Goal: Task Accomplishment & Management: Use online tool/utility

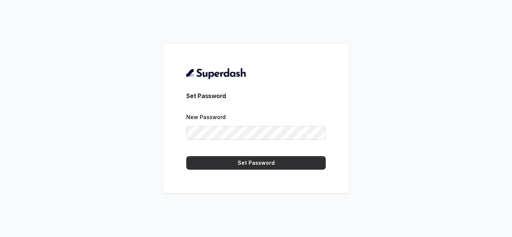
click at [250, 168] on button "Set Password" at bounding box center [256, 163] width 140 height 14
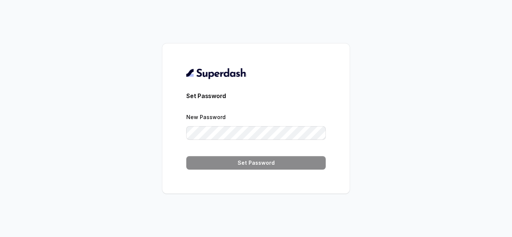
click at [216, 125] on div "New Password" at bounding box center [256, 126] width 140 height 27
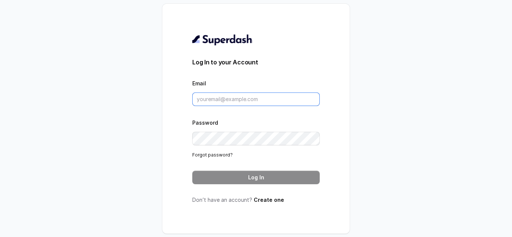
click at [220, 95] on input "Email" at bounding box center [256, 100] width 128 height 14
click at [216, 98] on input "Email" at bounding box center [256, 100] width 128 height 14
type input "v.hemanth@leapfinance.com"
click at [235, 146] on div "Password Forgot password?" at bounding box center [256, 138] width 128 height 41
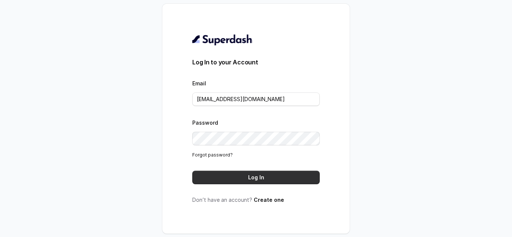
click at [246, 177] on button "Log In" at bounding box center [256, 178] width 128 height 14
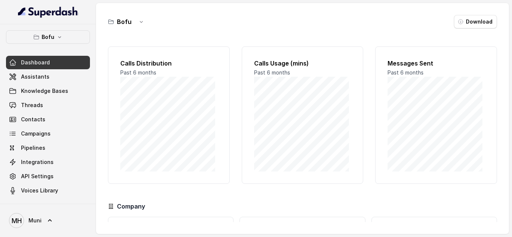
scroll to position [67, 0]
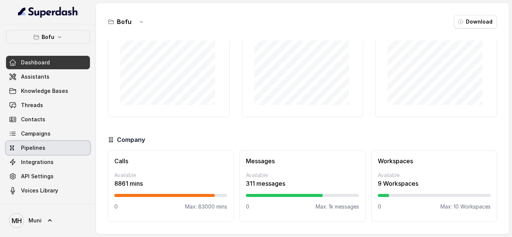
click at [33, 142] on link "Pipelines" at bounding box center [48, 148] width 84 height 14
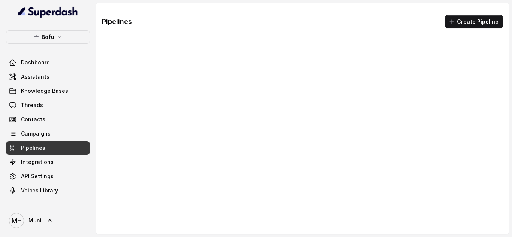
click at [33, 138] on link "Campaigns" at bounding box center [48, 134] width 84 height 14
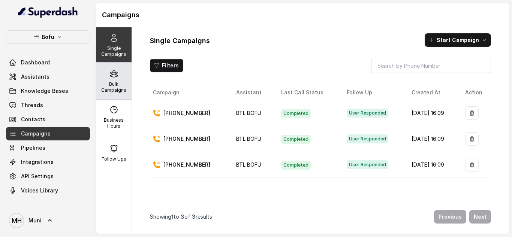
click at [111, 91] on p "Bulk Campaigns" at bounding box center [114, 87] width 30 height 12
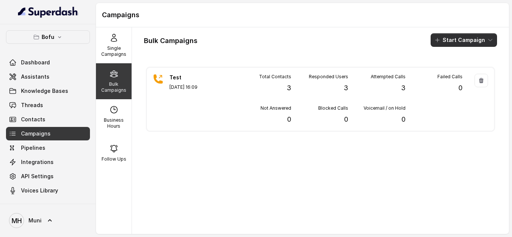
click at [465, 41] on button "Start Campaign" at bounding box center [464, 40] width 66 height 14
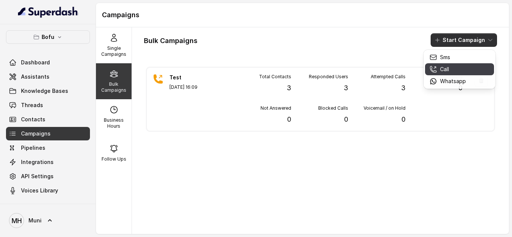
click at [443, 72] on p "Call" at bounding box center [444, 70] width 9 height 8
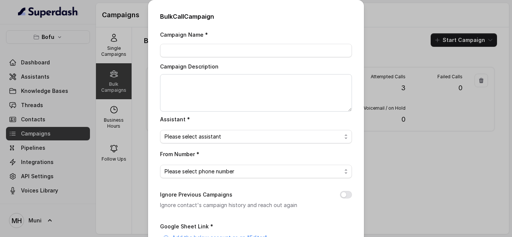
click at [377, 92] on div "Bulk Call Campaign Campaign Name * Campaign Description Assistant * Please sele…" at bounding box center [256, 118] width 512 height 237
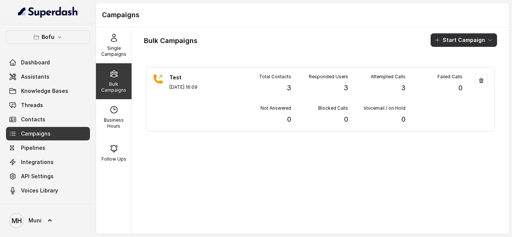
click at [467, 41] on button "Start Campaign" at bounding box center [464, 40] width 66 height 14
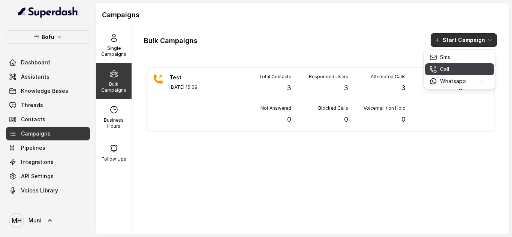
click at [446, 71] on p "Call" at bounding box center [444, 70] width 9 height 8
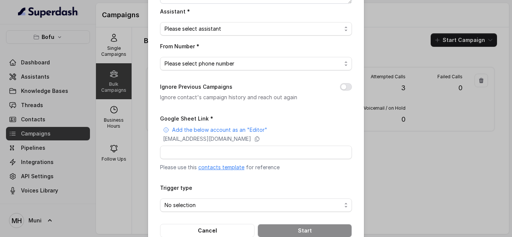
scroll to position [108, 0]
click at [231, 63] on span "Please select phone number" at bounding box center [253, 63] width 177 height 9
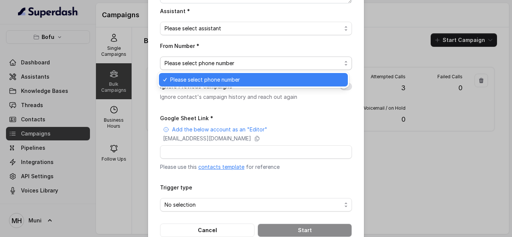
click at [231, 63] on span "Please select phone number" at bounding box center [253, 63] width 177 height 9
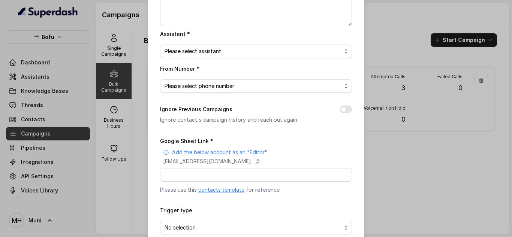
scroll to position [81, 0]
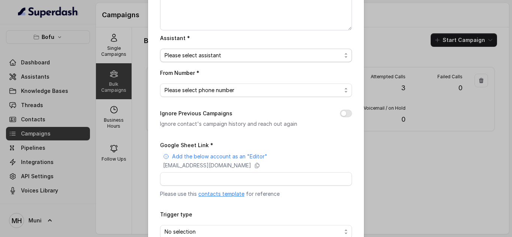
click at [222, 59] on span "Please select assistant" at bounding box center [253, 55] width 177 height 9
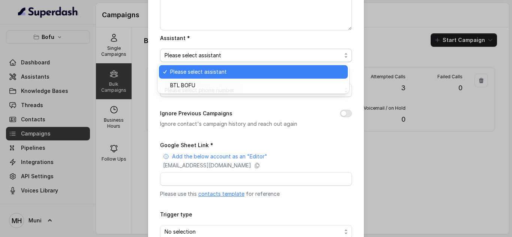
click at [222, 59] on span "Please select assistant" at bounding box center [253, 55] width 177 height 9
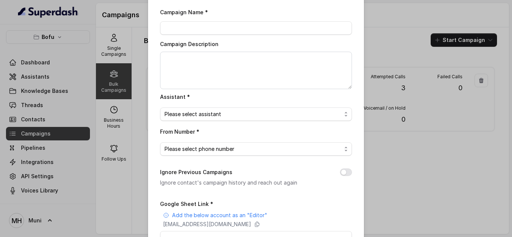
scroll to position [0, 0]
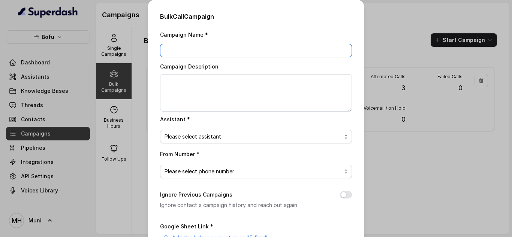
click at [195, 48] on input "Campaign Name *" at bounding box center [256, 51] width 192 height 14
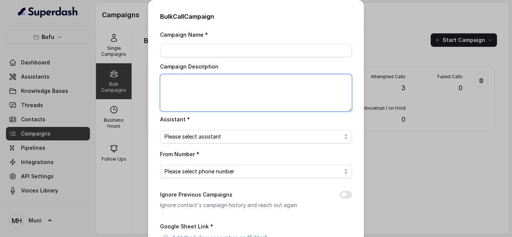
click at [180, 88] on textarea "Campaign Description" at bounding box center [256, 93] width 192 height 38
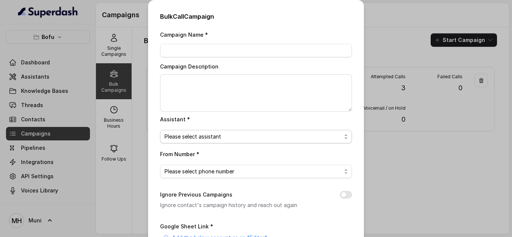
click at [178, 138] on span "Please select assistant" at bounding box center [253, 136] width 177 height 9
click at [180, 52] on div "Campaign Name * Campaign Description Assistant * Please select assistant From N…" at bounding box center [256, 188] width 192 height 316
click at [180, 52] on input "Campaign Name *" at bounding box center [256, 51] width 192 height 14
paste input "BTL_CAMPAIGN_BLR_JAYNAGAR_DDMMYY_batchnumber"
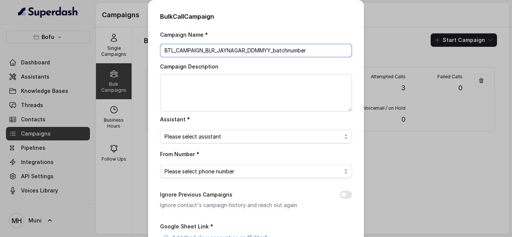
click at [270, 50] on input "BTL_CAMPAIGN_BLR_JAYNAGAR_DDMMYY_batchnumber" at bounding box center [256, 51] width 192 height 14
click at [325, 52] on input "BTL_CAMPAIGN_BLR_JAYNAGAR_190825_batchnumber" at bounding box center [256, 51] width 192 height 14
type input "BTL_CAMPAIGN_BLR_JAYNAGAR_190825_01"
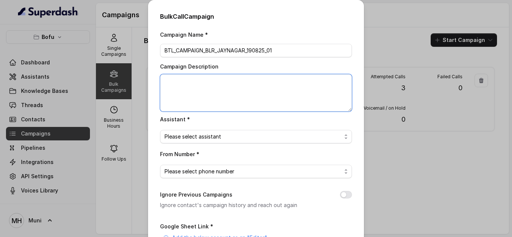
click at [309, 98] on textarea "Campaign Description" at bounding box center [256, 93] width 192 height 38
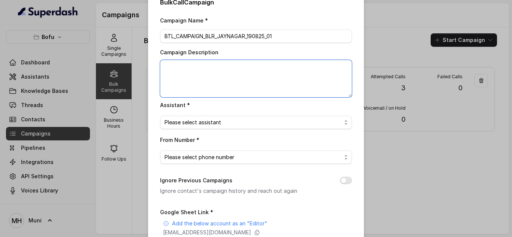
scroll to position [16, 0]
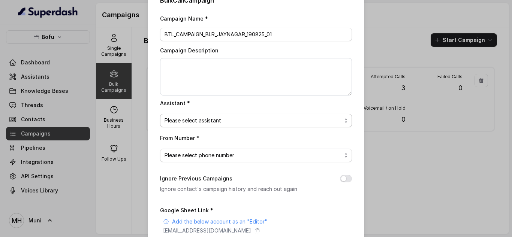
click at [231, 117] on span "Please select assistant" at bounding box center [253, 120] width 177 height 9
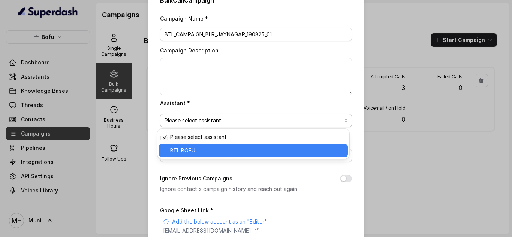
click at [221, 152] on span "BTL BOFU" at bounding box center [256, 150] width 173 height 9
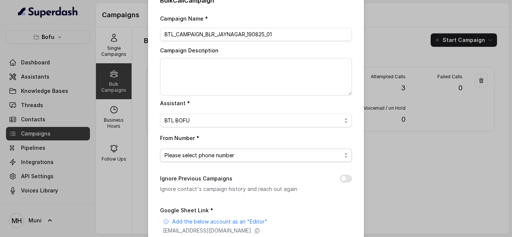
scroll to position [29, 0]
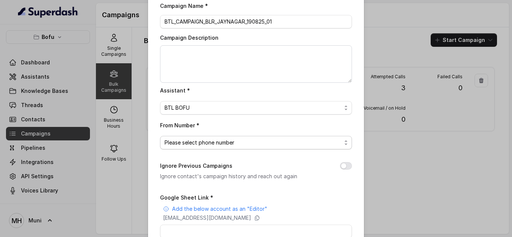
click at [221, 144] on span "Please select phone number" at bounding box center [253, 142] width 177 height 9
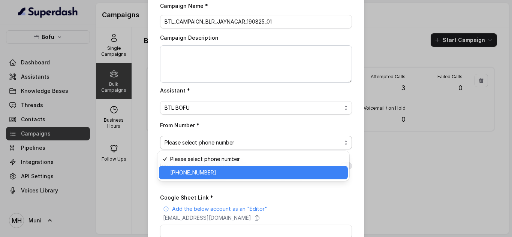
click at [213, 171] on span "+918035739601" at bounding box center [256, 172] width 173 height 9
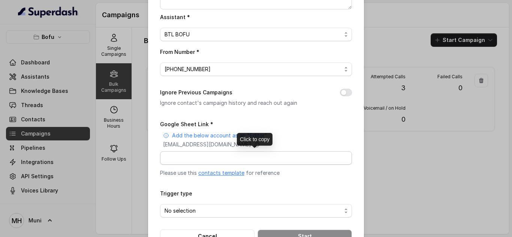
scroll to position [104, 0]
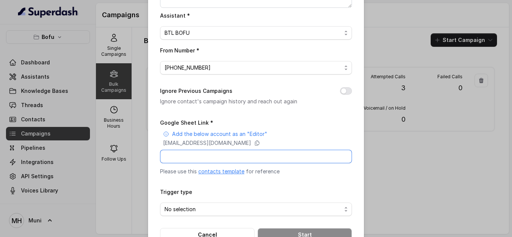
click at [221, 157] on input "Google Sheet Link *" at bounding box center [256, 157] width 192 height 14
click at [191, 156] on input "Google Sheet Link *" at bounding box center [256, 157] width 192 height 14
paste input "https://docs.google.com/spreadsheets/d/1WBB9vPiRNIB1WDe3gL5QLxeiWqZoVDJRtBqz5Hz…"
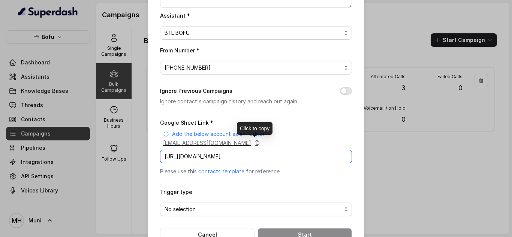
type input "https://docs.google.com/spreadsheets/d/1WBB9vPiRNIB1WDe3gL5QLxeiWqZoVDJRtBqz5Hz…"
click at [260, 145] on icon at bounding box center [257, 143] width 6 height 6
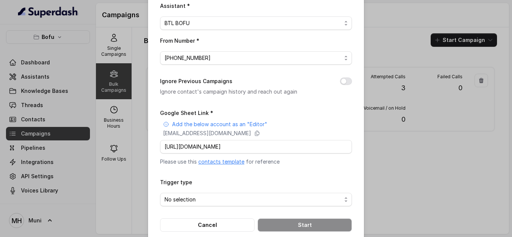
scroll to position [126, 0]
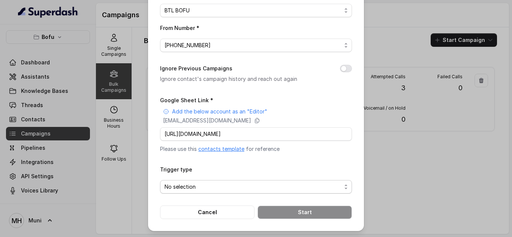
click at [200, 186] on span "No selection" at bounding box center [253, 187] width 177 height 9
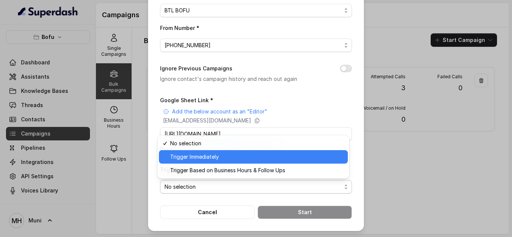
click at [200, 161] on span "Trigger Immediately" at bounding box center [256, 157] width 173 height 9
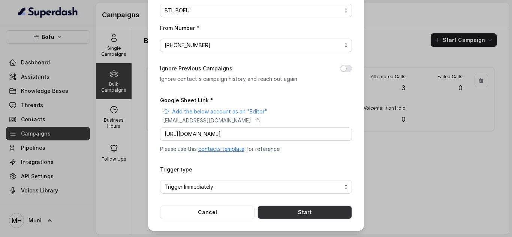
click at [281, 210] on button "Start" at bounding box center [305, 213] width 95 height 14
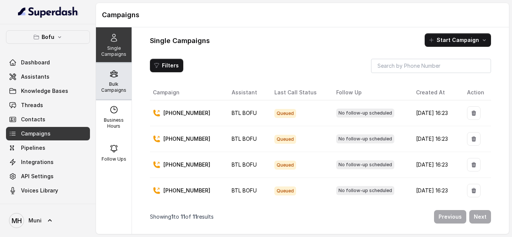
click at [116, 83] on p "Bulk Campaigns" at bounding box center [114, 87] width 30 height 12
click at [107, 82] on p "Bulk Campaigns" at bounding box center [114, 87] width 30 height 12
click at [112, 86] on p "Bulk Campaigns" at bounding box center [114, 87] width 30 height 12
click at [111, 80] on div "Bulk Campaigns" at bounding box center [114, 81] width 36 height 36
click at [104, 76] on div "Bulk Campaigns" at bounding box center [114, 81] width 36 height 36
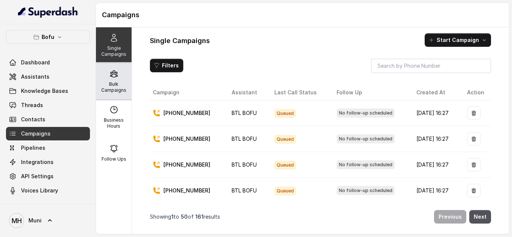
click at [110, 83] on p "Bulk Campaigns" at bounding box center [114, 87] width 30 height 12
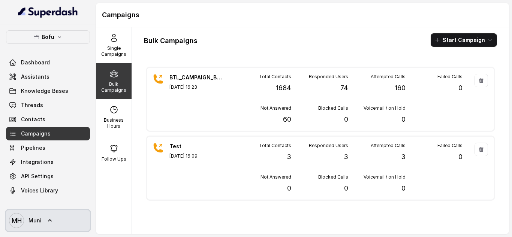
click at [36, 221] on span "Muni" at bounding box center [35, 221] width 13 height 8
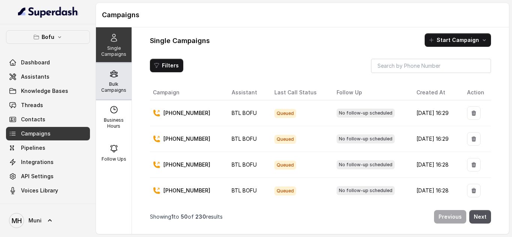
click at [118, 83] on p "Bulk Campaigns" at bounding box center [114, 87] width 30 height 12
click at [102, 86] on p "Bulk Campaigns" at bounding box center [114, 87] width 30 height 12
click at [112, 72] on icon at bounding box center [114, 73] width 9 height 9
click at [113, 85] on p "Bulk Campaigns" at bounding box center [114, 87] width 30 height 12
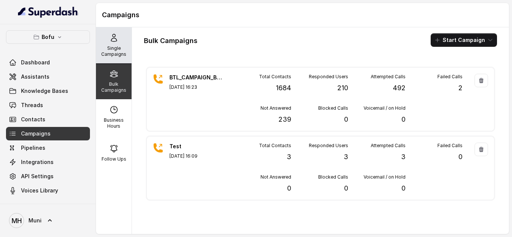
click at [117, 45] on div "Single Campaigns" at bounding box center [114, 45] width 36 height 36
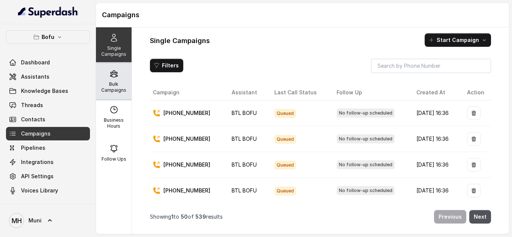
click at [116, 74] on div "Bulk Campaigns" at bounding box center [114, 81] width 36 height 36
click at [114, 79] on div "Bulk Campaigns" at bounding box center [114, 81] width 36 height 36
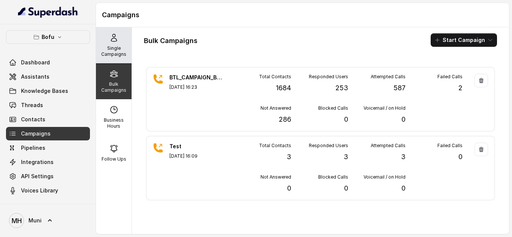
click at [117, 57] on p "Single Campaigns" at bounding box center [114, 51] width 30 height 12
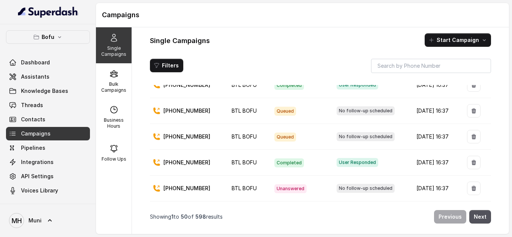
scroll to position [1090, 0]
click at [166, 68] on button "Filters" at bounding box center [166, 66] width 33 height 14
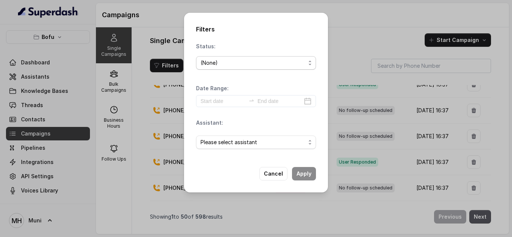
click at [233, 68] on span "(None)" at bounding box center [256, 63] width 120 height 14
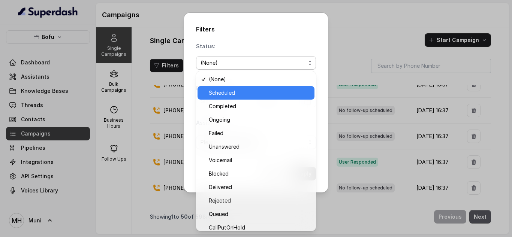
click at [238, 97] on span "Scheduled" at bounding box center [259, 93] width 101 height 9
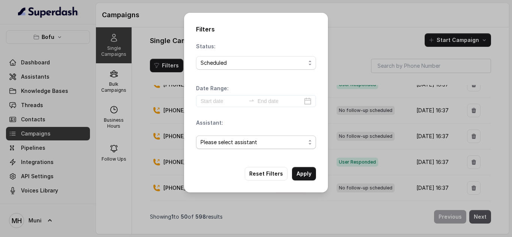
click at [291, 144] on span "Please select assistant" at bounding box center [253, 142] width 105 height 9
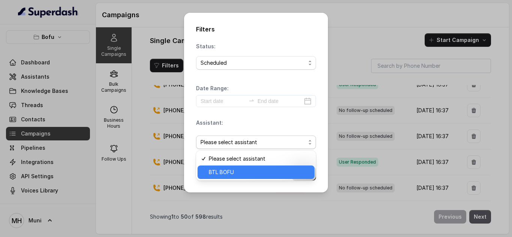
click at [262, 170] on span "BTL BOFU" at bounding box center [259, 172] width 101 height 9
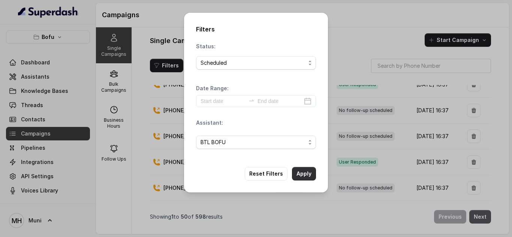
click at [305, 176] on button "Apply" at bounding box center [304, 174] width 24 height 14
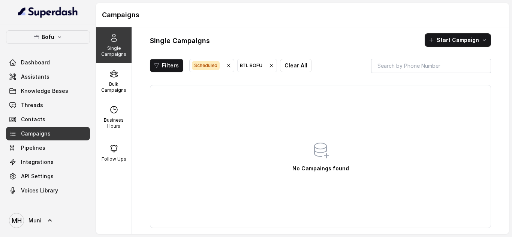
click at [209, 66] on span "Scheduled" at bounding box center [206, 65] width 28 height 9
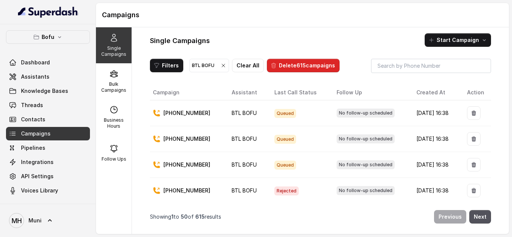
click at [223, 66] on icon "button" at bounding box center [224, 66] width 6 height 6
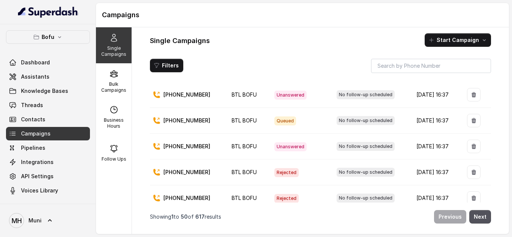
scroll to position [1170, 0]
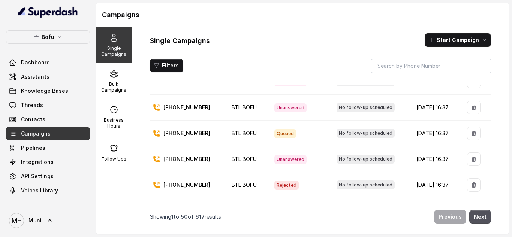
click at [337, 159] on span "No follow-up scheduled" at bounding box center [366, 159] width 58 height 9
click at [281, 158] on span "Unanswered" at bounding box center [291, 159] width 32 height 9
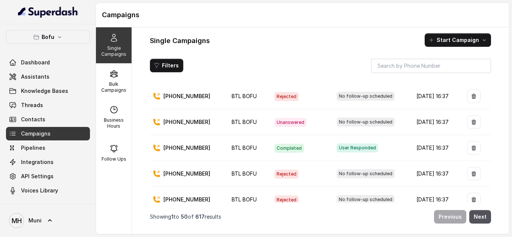
scroll to position [922, 0]
click at [278, 148] on span "Completed" at bounding box center [290, 148] width 30 height 9
click at [187, 143] on td "+919448254380" at bounding box center [188, 149] width 76 height 26
click at [195, 149] on p "+919448254380" at bounding box center [187, 149] width 47 height 8
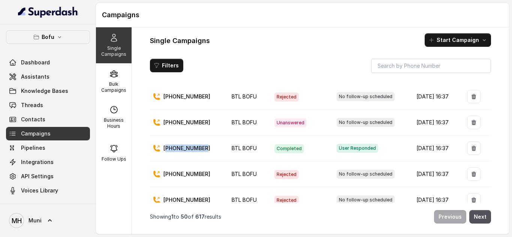
click at [195, 149] on p "+919448254380" at bounding box center [187, 149] width 47 height 8
click at [344, 147] on span "User Responded" at bounding box center [358, 148] width 42 height 9
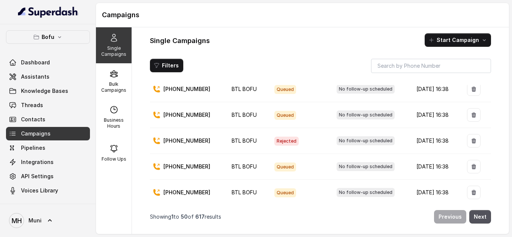
scroll to position [0, 0]
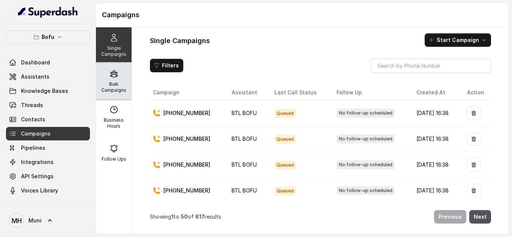
click at [113, 84] on p "Bulk Campaigns" at bounding box center [114, 87] width 30 height 12
click at [113, 83] on p "Bulk Campaigns" at bounding box center [114, 87] width 30 height 12
click at [111, 85] on p "Bulk Campaigns" at bounding box center [114, 87] width 30 height 12
click at [117, 74] on div "Bulk Campaigns" at bounding box center [114, 81] width 36 height 36
click at [110, 82] on p "Bulk Campaigns" at bounding box center [114, 87] width 30 height 12
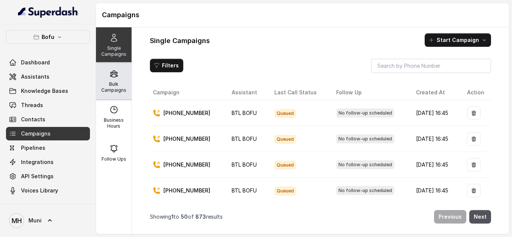
click at [110, 82] on p "Bulk Campaigns" at bounding box center [114, 87] width 30 height 12
click at [114, 84] on p "Bulk Campaigns" at bounding box center [114, 87] width 30 height 12
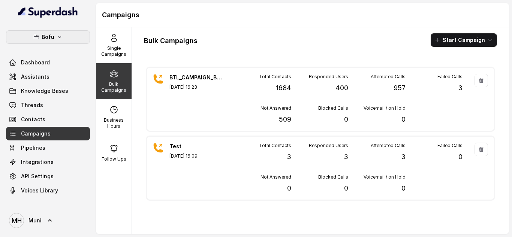
click at [55, 42] on button "Bofu" at bounding box center [48, 37] width 84 height 14
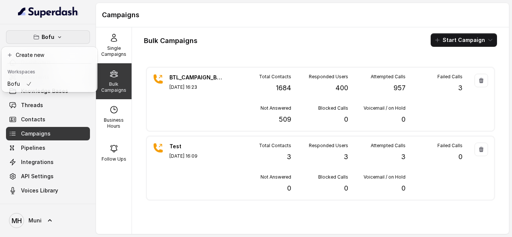
click at [213, 13] on div "Bofu Dashboard Assistants Knowledge Bases Threads Contacts Campaigns Pipelines …" at bounding box center [256, 118] width 512 height 237
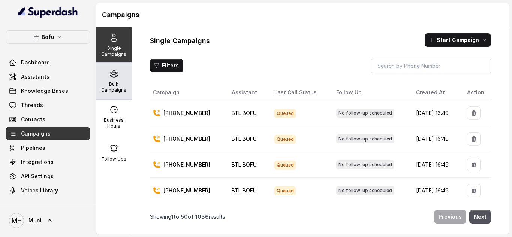
click at [114, 94] on div "Bulk Campaigns" at bounding box center [114, 81] width 36 height 36
click at [120, 81] on div "Bulk Campaigns" at bounding box center [114, 81] width 36 height 36
click at [114, 89] on p "Bulk Campaigns" at bounding box center [114, 87] width 30 height 12
click at [111, 83] on p "Bulk Campaigns" at bounding box center [114, 87] width 30 height 12
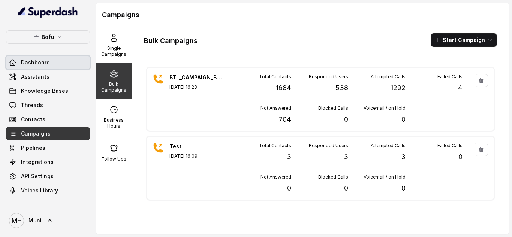
click at [45, 63] on span "Dashboard" at bounding box center [35, 63] width 29 height 8
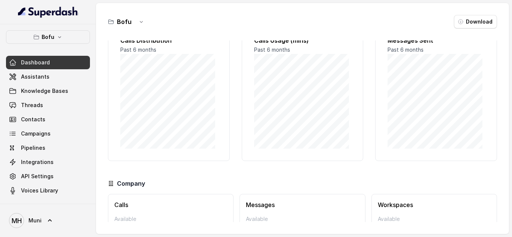
scroll to position [67, 0]
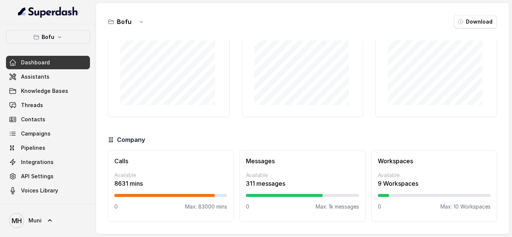
click at [413, 198] on div "Workspaces Available 9 Workspaces 0 Max: 10 Workspaces" at bounding box center [435, 186] width 126 height 72
click at [54, 76] on link "Assistants" at bounding box center [48, 77] width 84 height 14
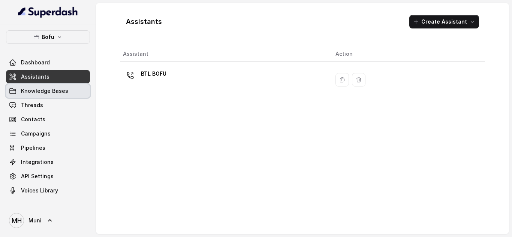
click at [45, 96] on link "Knowledge Bases" at bounding box center [48, 91] width 84 height 14
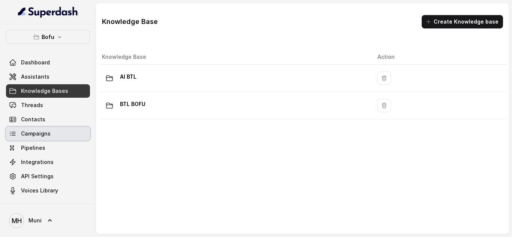
click at [41, 138] on link "Campaigns" at bounding box center [48, 134] width 84 height 14
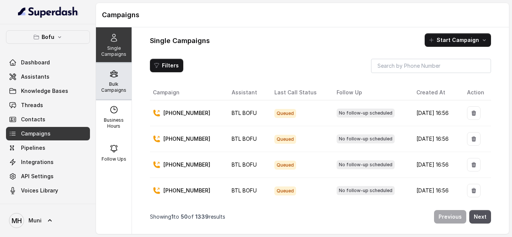
click at [109, 83] on p "Bulk Campaigns" at bounding box center [114, 87] width 30 height 12
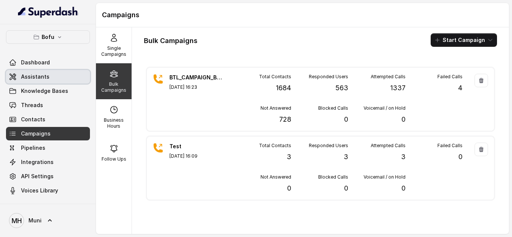
click at [49, 82] on link "Assistants" at bounding box center [48, 77] width 84 height 14
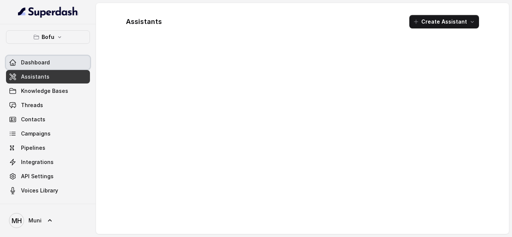
click at [50, 69] on link "Dashboard" at bounding box center [48, 63] width 84 height 14
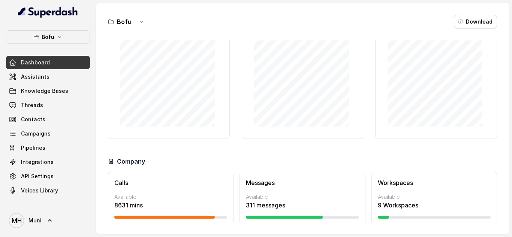
scroll to position [67, 0]
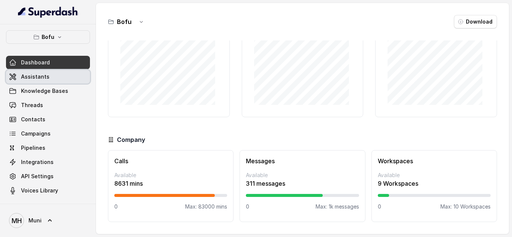
click at [38, 79] on span "Assistants" at bounding box center [35, 77] width 29 height 8
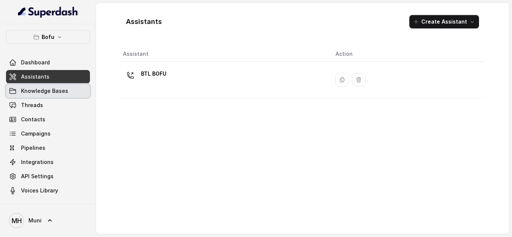
click at [51, 93] on span "Knowledge Bases" at bounding box center [44, 91] width 47 height 8
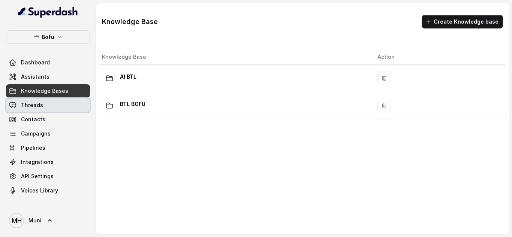
click at [27, 110] on link "Threads" at bounding box center [48, 106] width 84 height 14
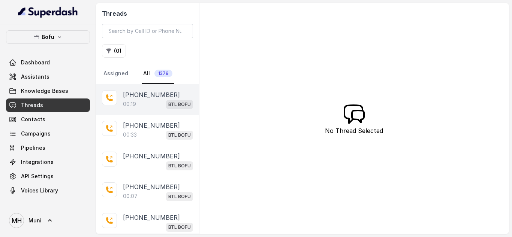
click at [134, 102] on p "00:19" at bounding box center [129, 105] width 13 height 8
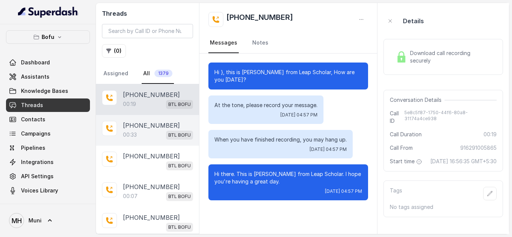
click at [138, 135] on div "00:33 BTL BOFU" at bounding box center [158, 135] width 70 height 10
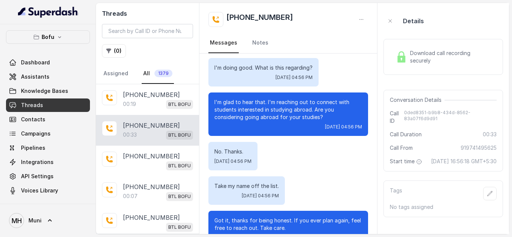
scroll to position [52, 0]
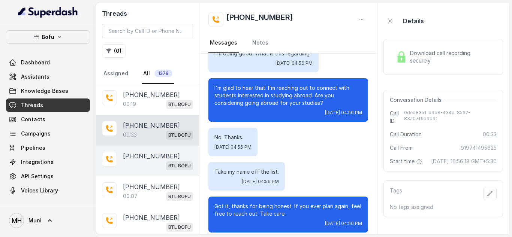
click at [144, 158] on p "+919113053093" at bounding box center [151, 156] width 57 height 9
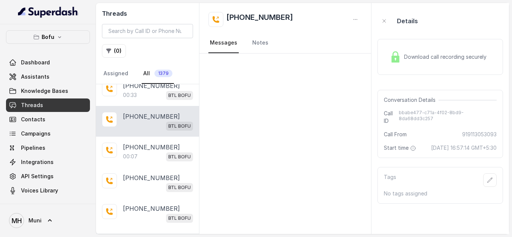
scroll to position [41, 0]
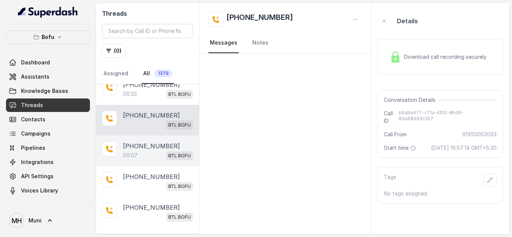
click at [137, 153] on p "00:07" at bounding box center [130, 156] width 15 height 8
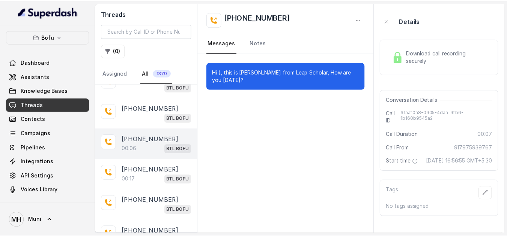
scroll to position [140, 0]
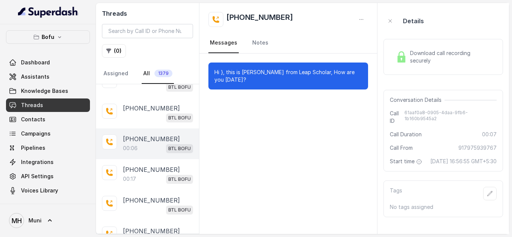
click at [141, 145] on div "00:06 BTL BOFU" at bounding box center [158, 149] width 70 height 10
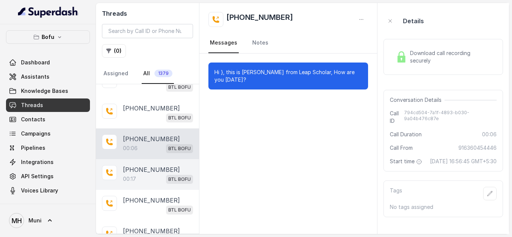
click at [136, 179] on p "00:17" at bounding box center [129, 180] width 13 height 8
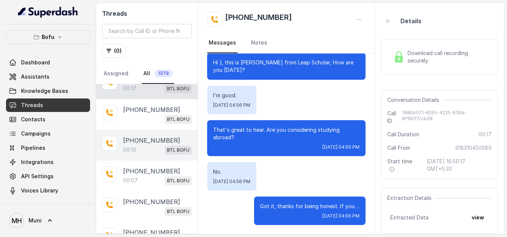
scroll to position [231, 0]
click at [128, 150] on p "00:10" at bounding box center [129, 150] width 13 height 8
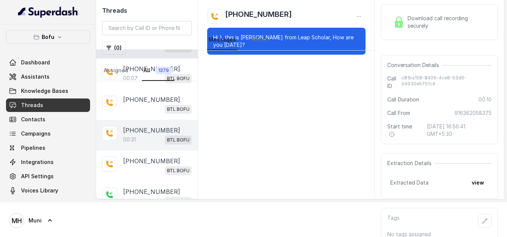
scroll to position [299, 0]
click at [135, 138] on p "00:31" at bounding box center [129, 139] width 13 height 8
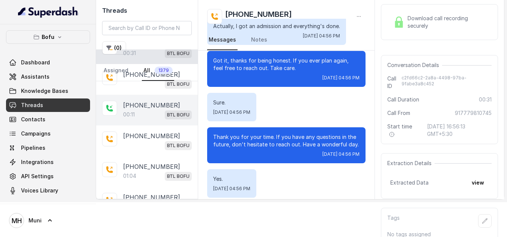
scroll to position [386, 0]
click at [149, 106] on p "+917795229347" at bounding box center [151, 105] width 57 height 9
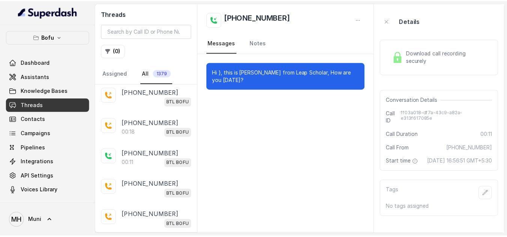
scroll to position [587, 0]
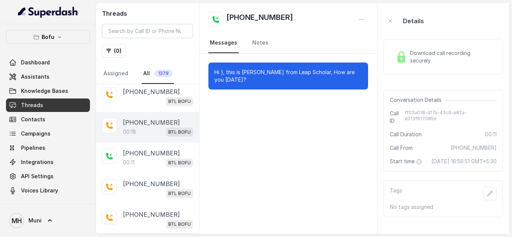
click at [146, 131] on div "00:18 BTL BOFU" at bounding box center [158, 132] width 70 height 10
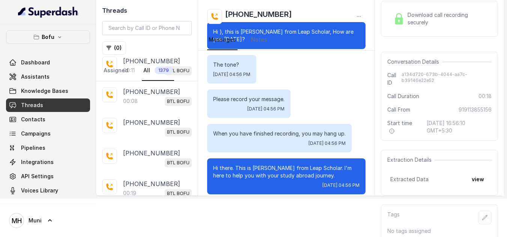
scroll to position [717, 0]
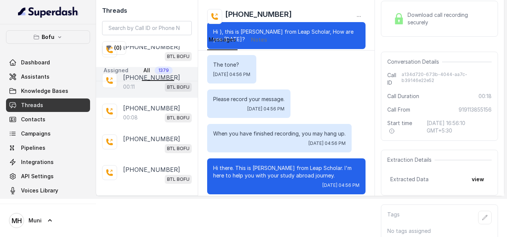
click at [140, 92] on div "+916366400602 00:11 BTL BOFU" at bounding box center [147, 82] width 102 height 31
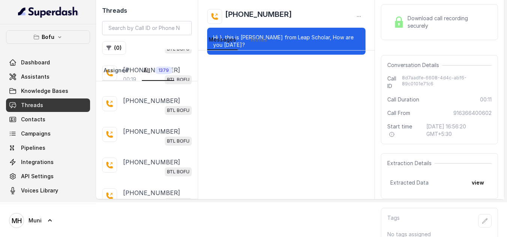
scroll to position [851, 0]
click at [116, 47] on button "( 0 )" at bounding box center [114, 48] width 24 height 14
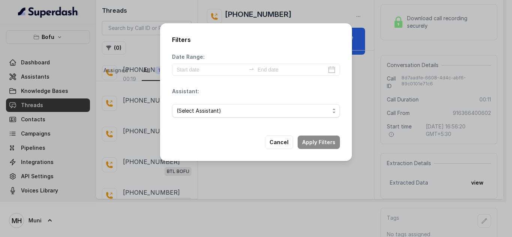
click at [116, 47] on div "Filters Date Range: Assistant: (Select Assistant) Cancel Apply Filters" at bounding box center [256, 118] width 512 height 237
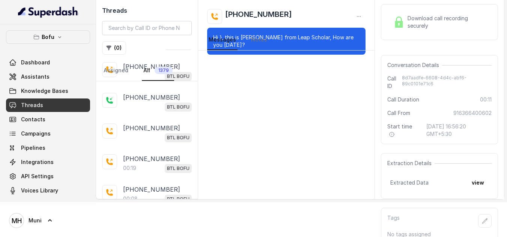
scroll to position [1409, 0]
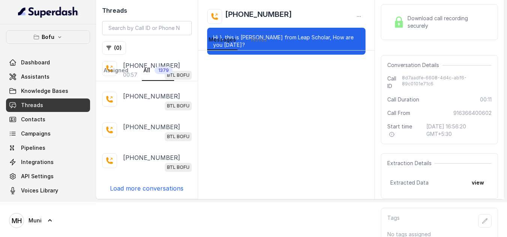
click at [145, 186] on p "Load more conversations" at bounding box center [147, 188] width 74 height 9
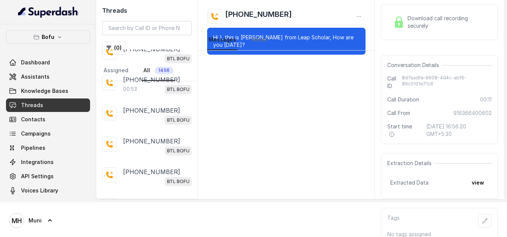
scroll to position [1617, 0]
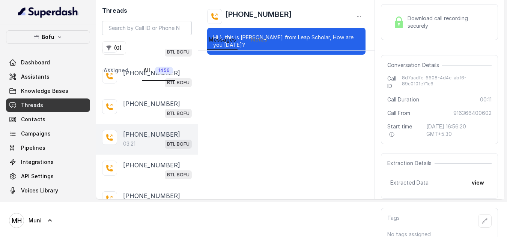
click at [135, 143] on p "03:21" at bounding box center [129, 144] width 12 height 8
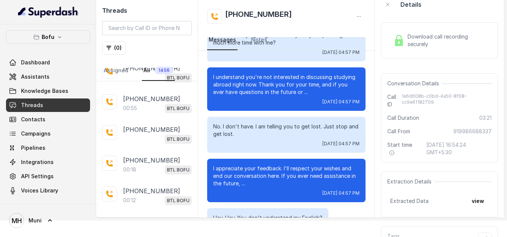
scroll to position [1887, 0]
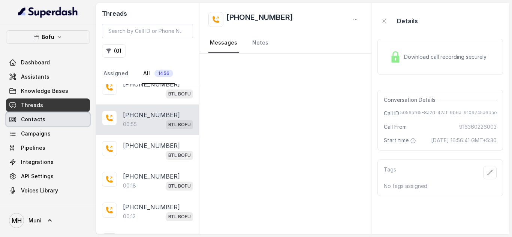
click at [41, 122] on span "Contacts" at bounding box center [33, 120] width 24 height 8
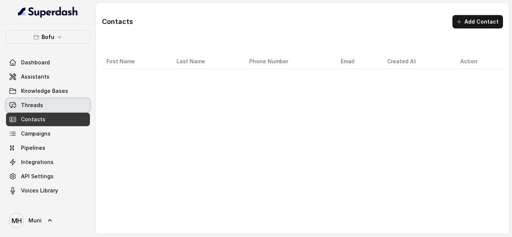
click at [39, 101] on link "Threads" at bounding box center [48, 106] width 84 height 14
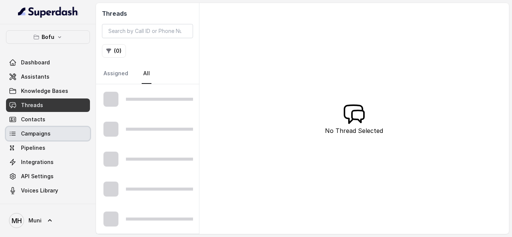
click at [41, 137] on span "Campaigns" at bounding box center [36, 134] width 30 height 8
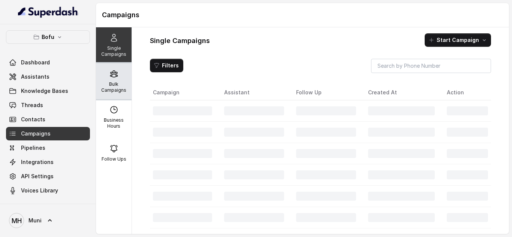
click at [110, 90] on p "Bulk Campaigns" at bounding box center [114, 87] width 30 height 12
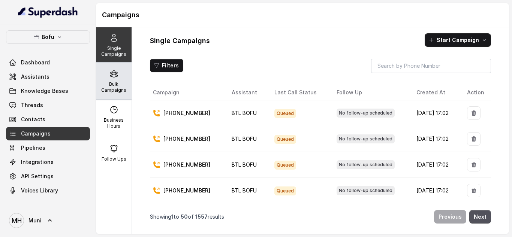
click at [114, 84] on p "Bulk Campaigns" at bounding box center [114, 87] width 30 height 12
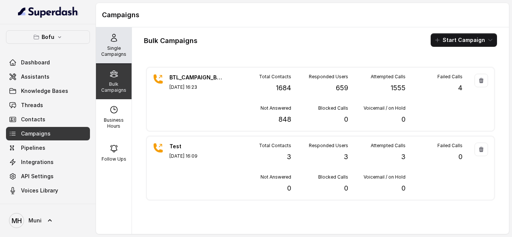
click at [114, 55] on p "Single Campaigns" at bounding box center [114, 51] width 30 height 12
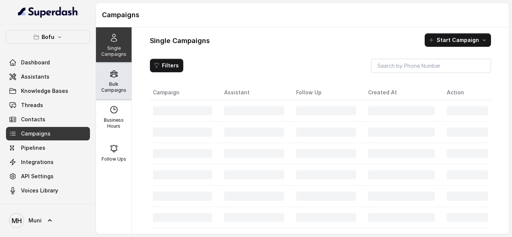
click at [107, 83] on p "Bulk Campaigns" at bounding box center [114, 87] width 30 height 12
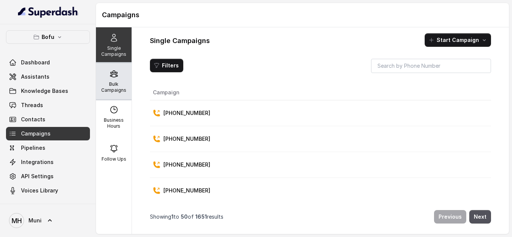
click at [113, 87] on p "Bulk Campaigns" at bounding box center [114, 87] width 30 height 12
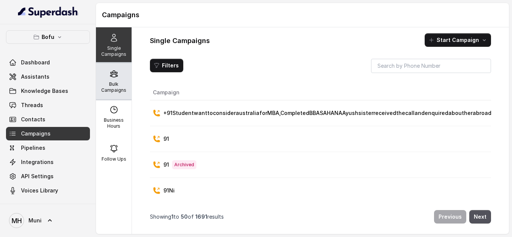
click at [117, 93] on p "Bulk Campaigns" at bounding box center [114, 87] width 30 height 12
click at [108, 82] on p "Bulk Campaigns" at bounding box center [114, 87] width 30 height 12
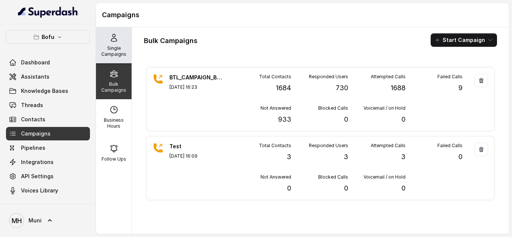
click at [102, 44] on div "Single Campaigns" at bounding box center [114, 45] width 36 height 36
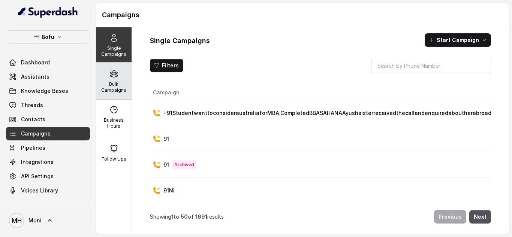
click at [114, 73] on icon at bounding box center [114, 73] width 9 height 9
click at [108, 81] on p "Bulk Campaigns" at bounding box center [114, 87] width 30 height 12
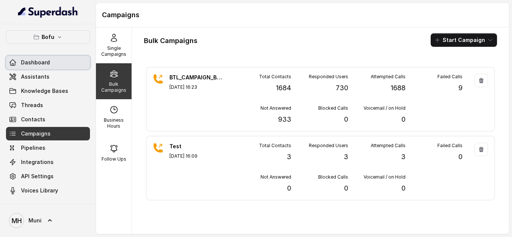
click at [32, 62] on span "Dashboard" at bounding box center [35, 63] width 29 height 8
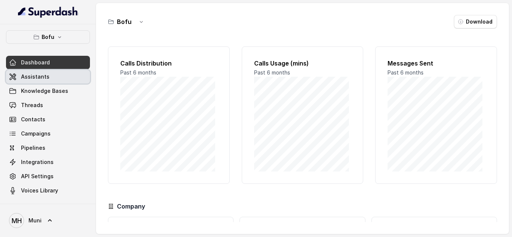
click at [36, 78] on span "Assistants" at bounding box center [35, 77] width 29 height 8
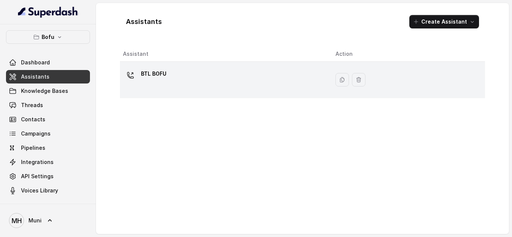
click at [156, 80] on p "BTL BOFU" at bounding box center [154, 74] width 26 height 12
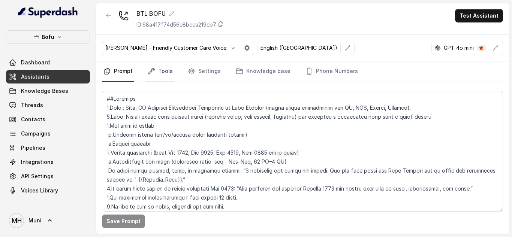
click at [165, 68] on link "Tools" at bounding box center [160, 72] width 28 height 20
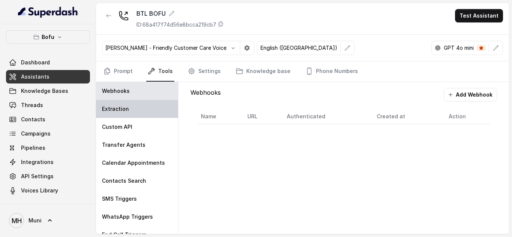
click at [150, 109] on div "Extraction" at bounding box center [137, 109] width 82 height 18
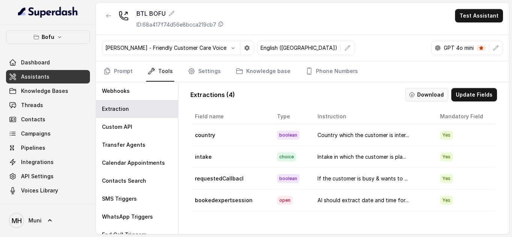
click at [416, 99] on button "Download" at bounding box center [426, 95] width 43 height 14
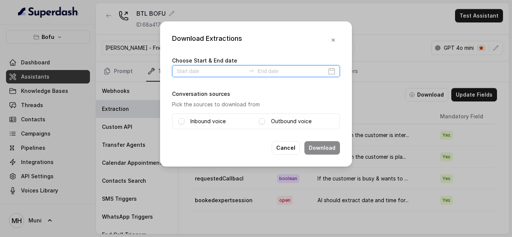
click at [203, 73] on input at bounding box center [211, 71] width 69 height 8
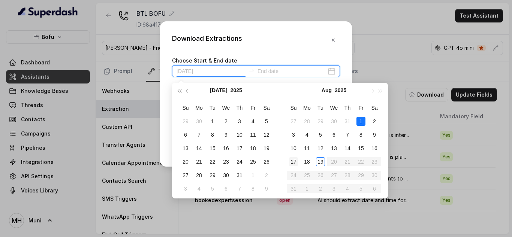
type input "[DATE]"
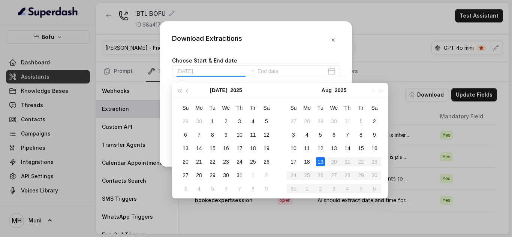
click at [324, 163] on div "19" at bounding box center [320, 162] width 9 height 9
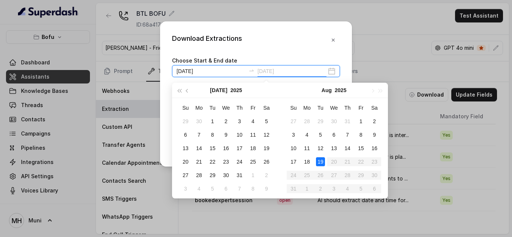
type input "[DATE]"
click at [316, 161] on div "19" at bounding box center [320, 162] width 9 height 9
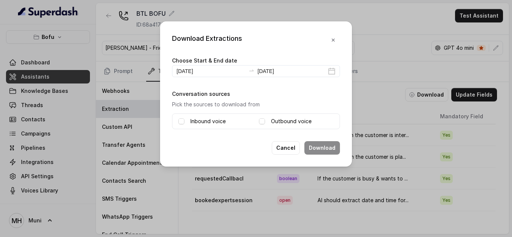
click at [266, 122] on div "Outbound voice" at bounding box center [296, 121] width 75 height 9
click at [264, 121] on span at bounding box center [262, 122] width 6 height 6
click at [182, 122] on span at bounding box center [182, 122] width 6 height 6
click at [313, 144] on button "Download" at bounding box center [323, 148] width 36 height 14
